Goal: Task Accomplishment & Management: Use online tool/utility

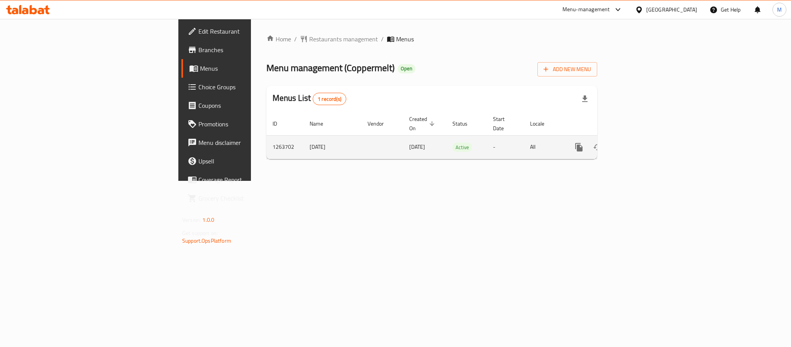
click at [640, 143] on icon "enhanced table" at bounding box center [634, 147] width 9 height 9
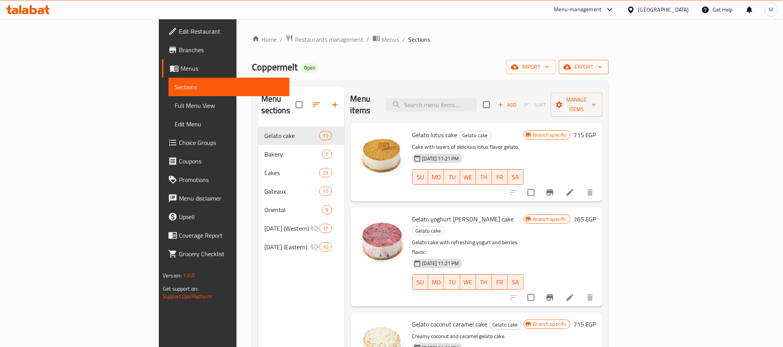
click at [602, 71] on span "export" at bounding box center [583, 67] width 37 height 10
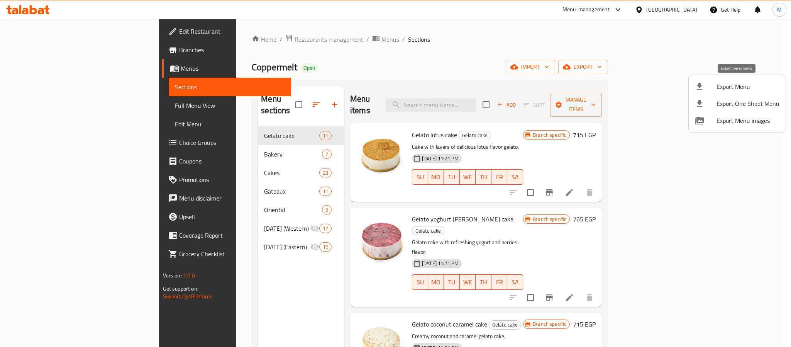
click at [725, 86] on span "Export Menu" at bounding box center [748, 86] width 63 height 9
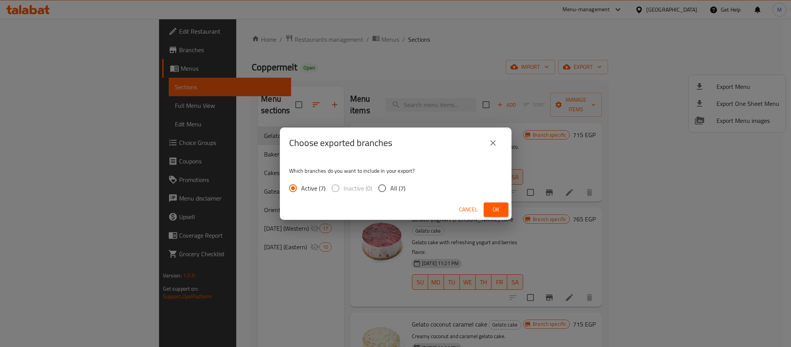
click at [400, 185] on span "All (7)" at bounding box center [398, 187] width 15 height 9
click at [391, 185] on input "All (7)" at bounding box center [382, 188] width 16 height 16
radio input "true"
click at [494, 205] on span "Ok" at bounding box center [496, 210] width 12 height 10
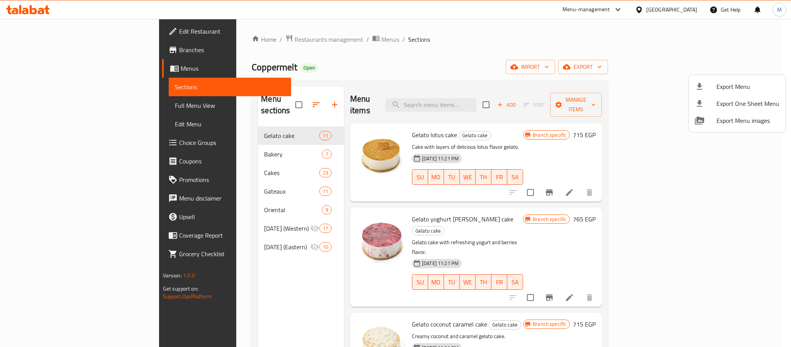
drag, startPoint x: 381, startPoint y: 73, endPoint x: 376, endPoint y: 79, distance: 8.2
click at [381, 73] on div at bounding box center [395, 173] width 791 height 347
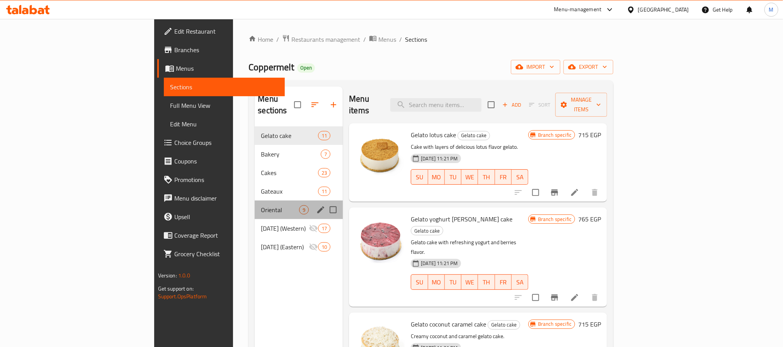
click at [255, 205] on div "Oriental 9" at bounding box center [299, 209] width 88 height 19
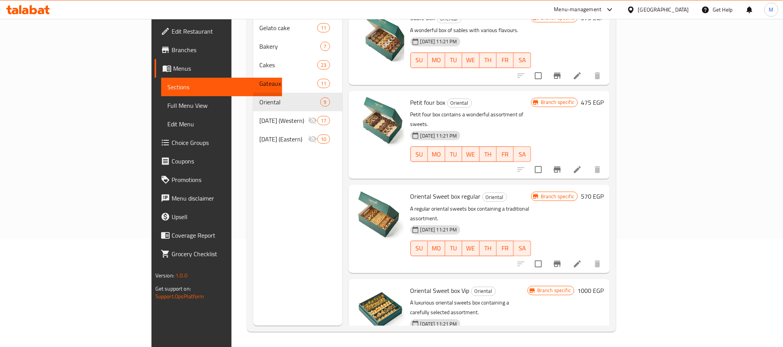
scroll to position [108, 0]
